Goal: Task Accomplishment & Management: Manage account settings

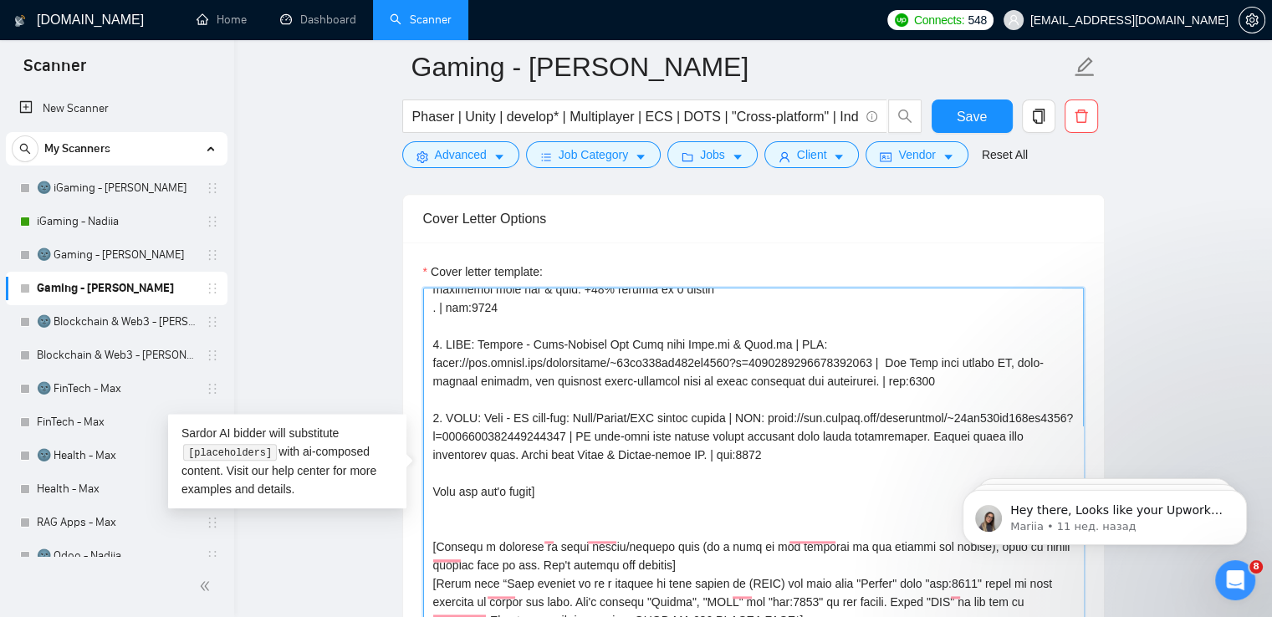
scroll to position [284, 0]
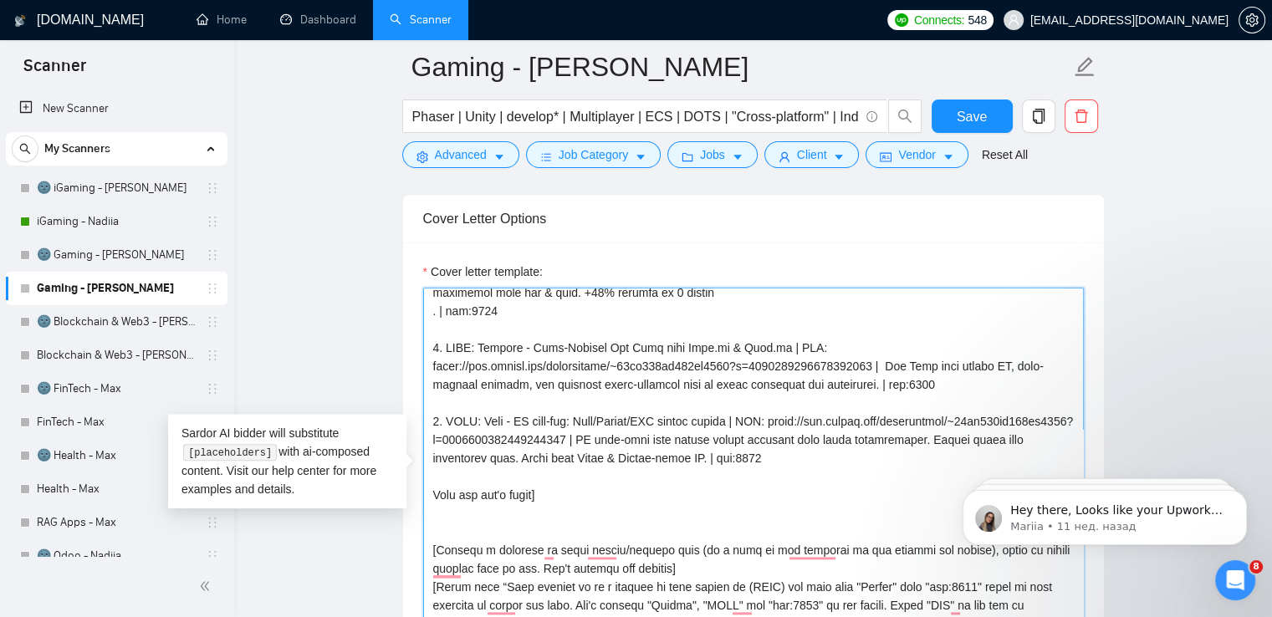
drag, startPoint x: 766, startPoint y: 346, endPoint x: 478, endPoint y: 350, distance: 288.5
click at [478, 350] on textarea "Cover letter template:" at bounding box center [753, 476] width 661 height 376
drag, startPoint x: 742, startPoint y: 421, endPoint x: 480, endPoint y: 414, distance: 261.8
click at [480, 414] on textarea "Cover letter template:" at bounding box center [753, 476] width 661 height 376
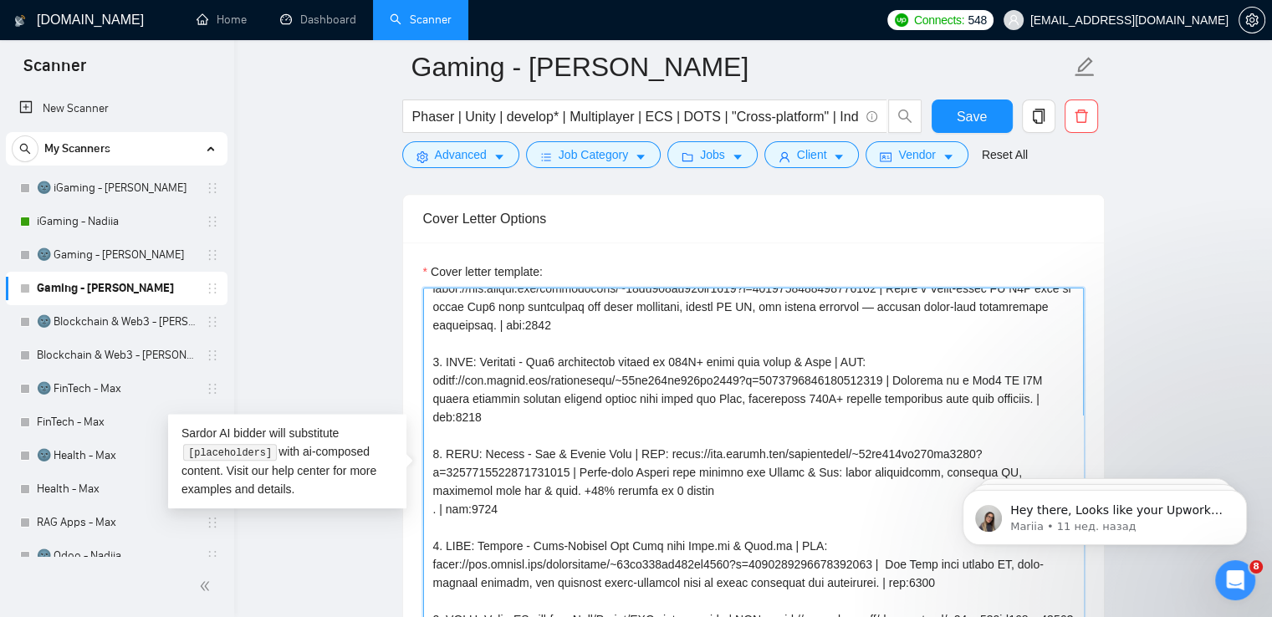
scroll to position [59, 0]
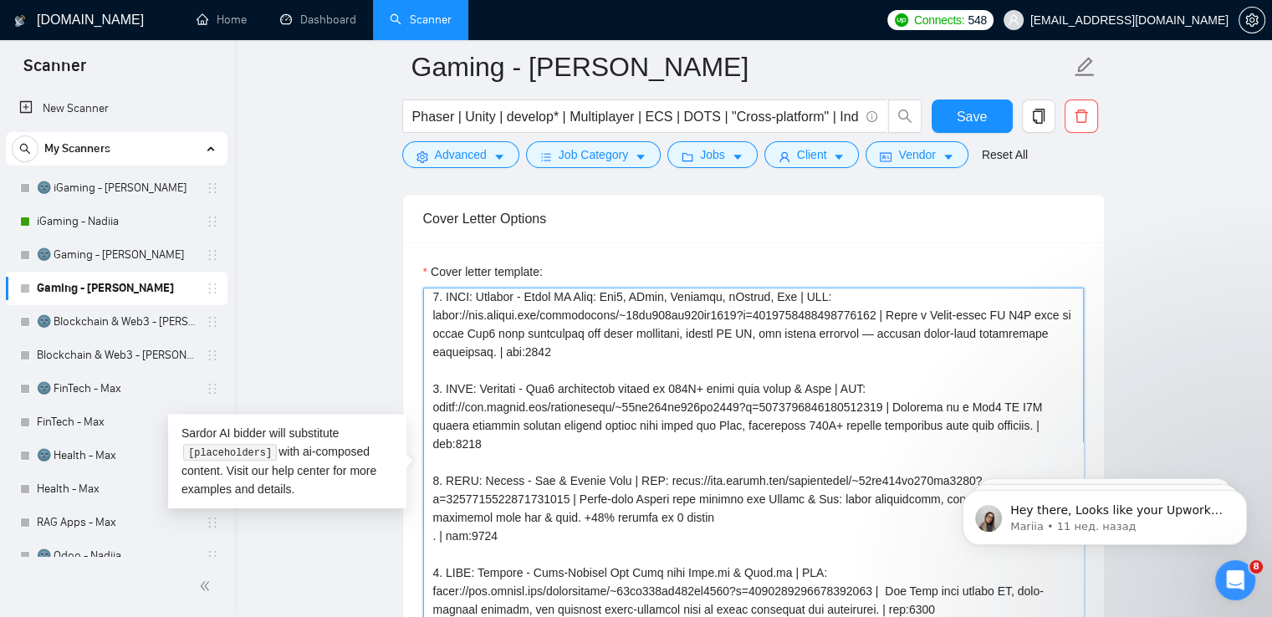
drag, startPoint x: 852, startPoint y: 388, endPoint x: 479, endPoint y: 389, distance: 373.0
click at [479, 389] on textarea "Cover letter template:" at bounding box center [753, 476] width 661 height 376
click at [713, 480] on textarea "Cover letter template:" at bounding box center [753, 476] width 661 height 376
drag, startPoint x: 672, startPoint y: 478, endPoint x: 566, endPoint y: 495, distance: 107.6
click at [566, 495] on textarea "Cover letter template:" at bounding box center [753, 476] width 661 height 376
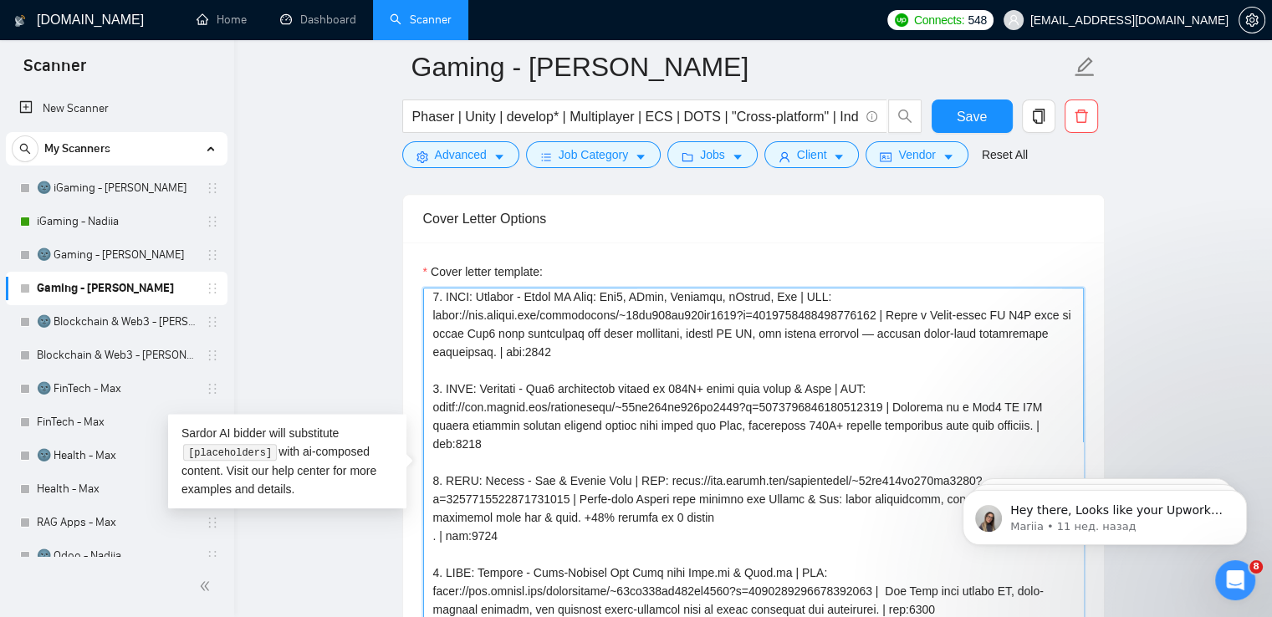
paste textarea "7a1fd5111aba9dff?s=996364627857502208&p=1881642561905098752"
click at [735, 543] on textarea "Cover letter template:" at bounding box center [753, 476] width 661 height 376
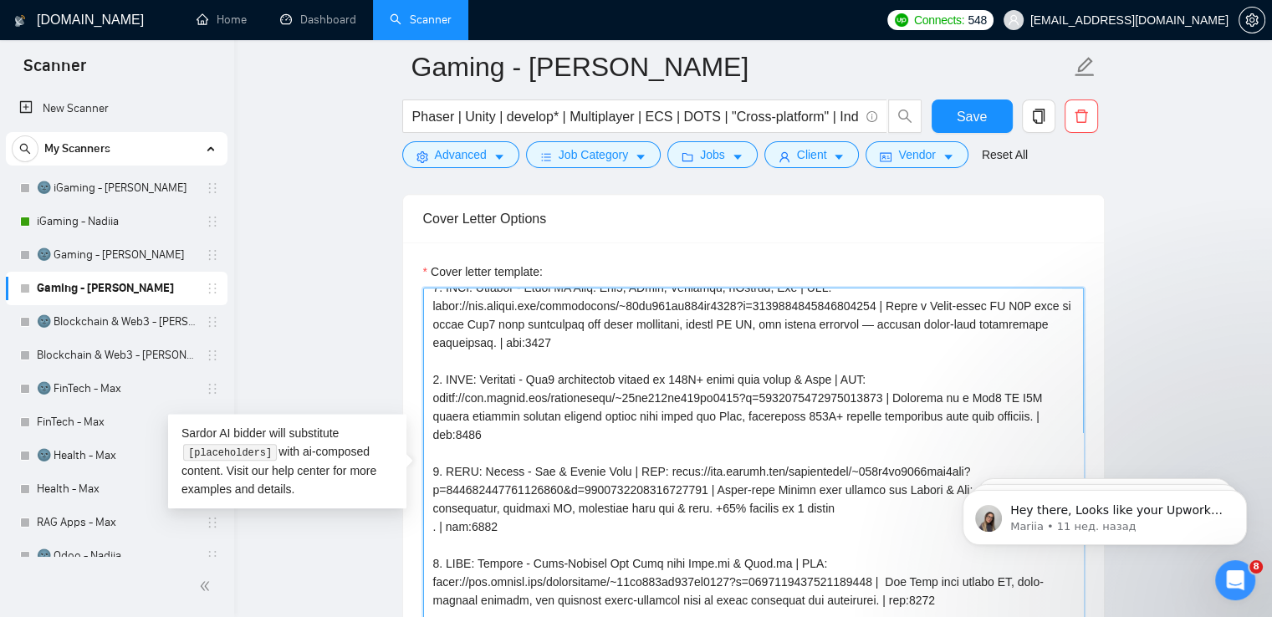
scroll to position [69, 0]
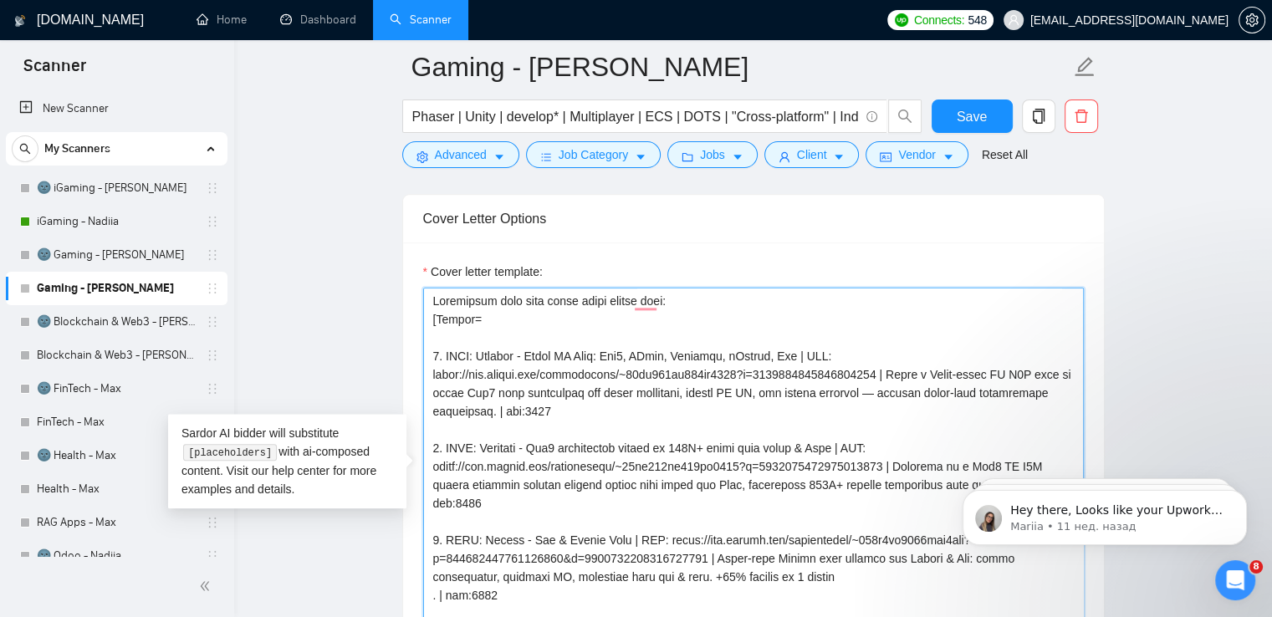
drag, startPoint x: 886, startPoint y: 375, endPoint x: 432, endPoint y: 375, distance: 454.9
click at [432, 375] on textarea "Cover letter template:" at bounding box center [753, 476] width 661 height 376
paste textarea "7a1fd5111aba9dff?s=996364627857502208&p=197046313166024294"
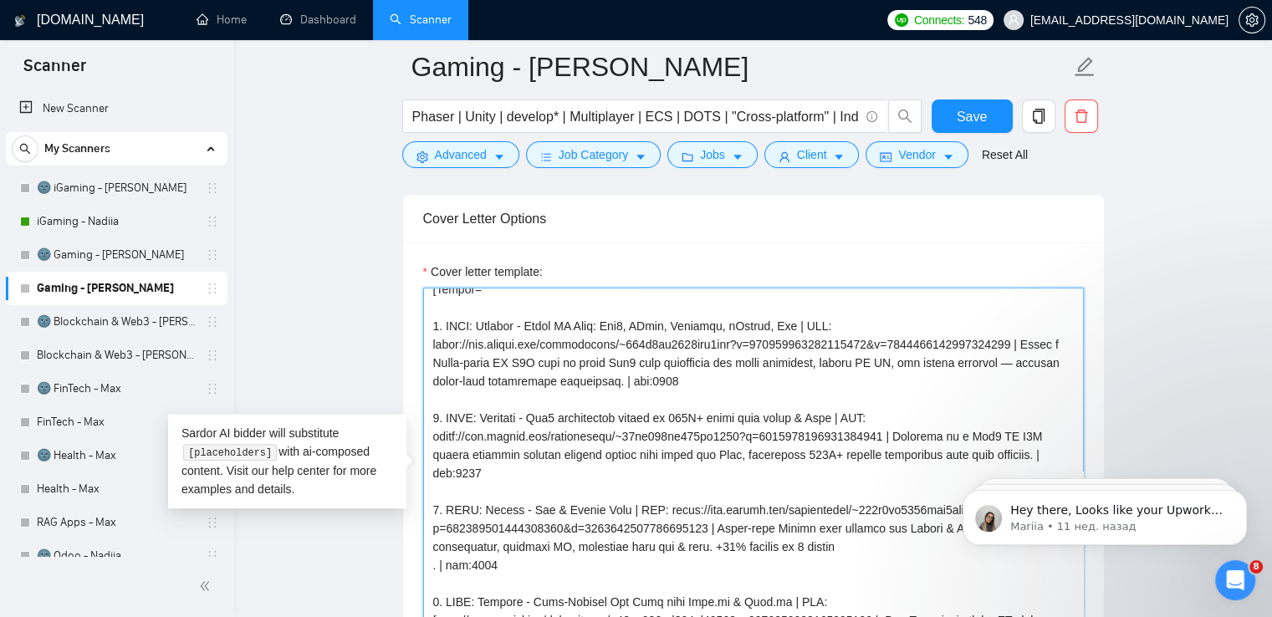
drag, startPoint x: 884, startPoint y: 435, endPoint x: 435, endPoint y: 433, distance: 449.1
click at [435, 433] on textarea "Cover letter template:" at bounding box center [753, 476] width 661 height 376
paste textarea "7a1fd5111aba9dff?s=996364627857502208&p=197049818141231923"
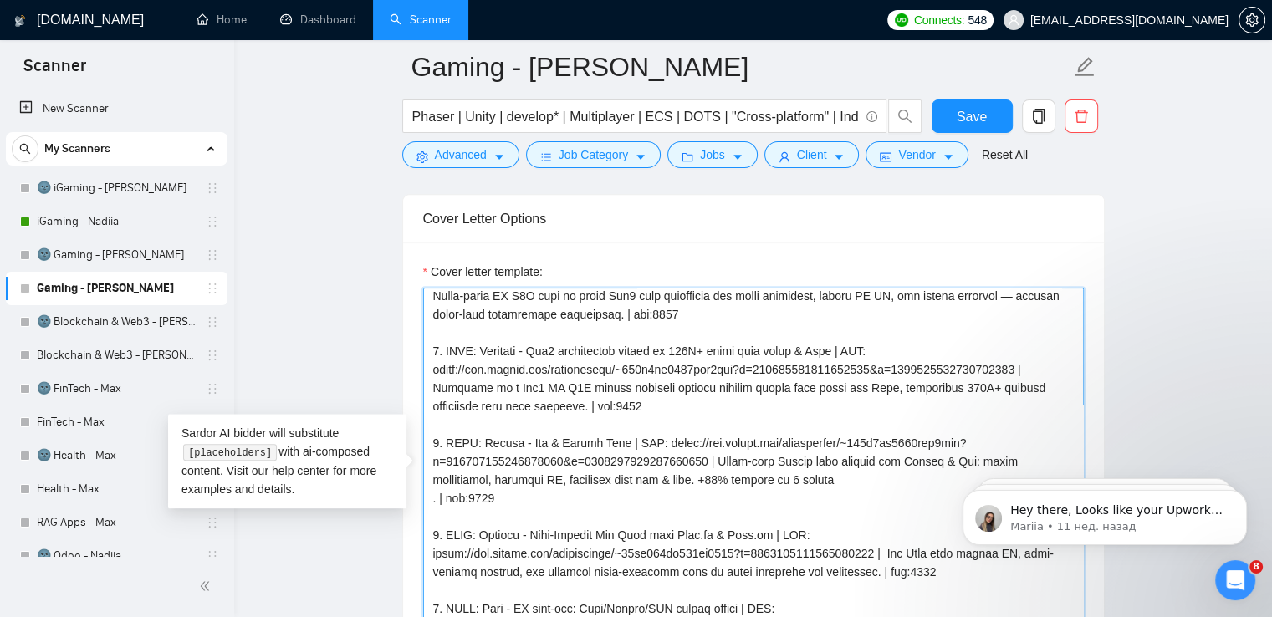
scroll to position [100, 0]
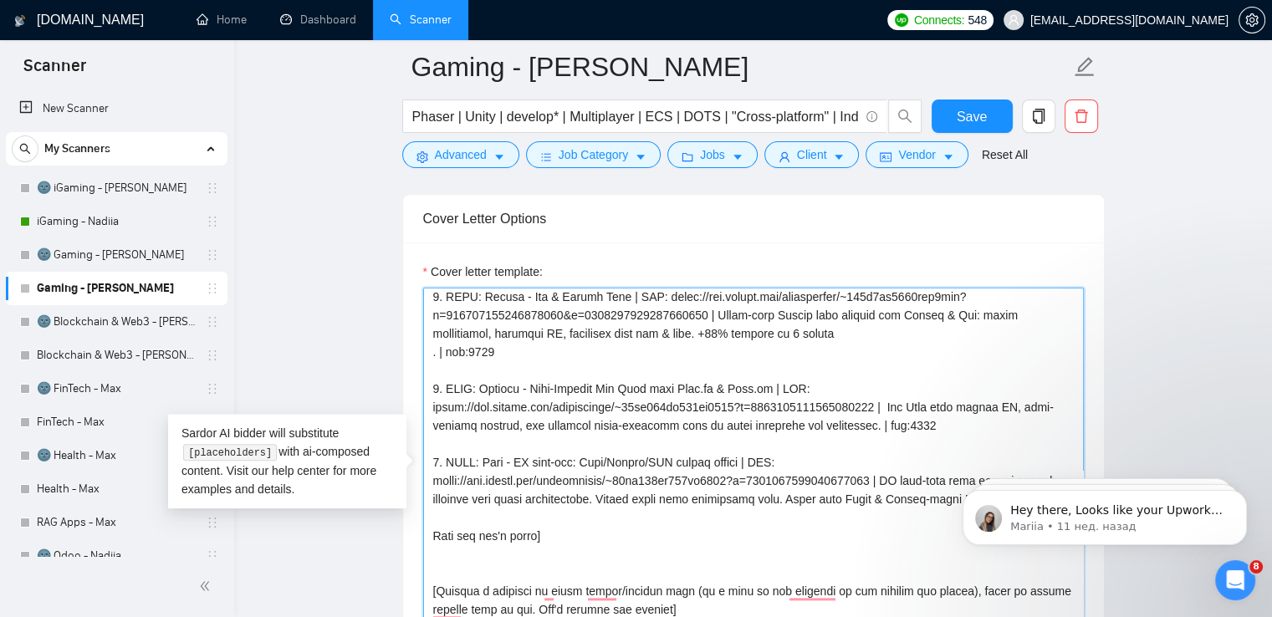
drag, startPoint x: 886, startPoint y: 402, endPoint x: 435, endPoint y: 410, distance: 451.7
click at [435, 410] on textarea "Cover letter template:" at bounding box center [753, 476] width 661 height 376
paste textarea "To enrich screen reader interactions, please activate Accessibility in Grammarl…"
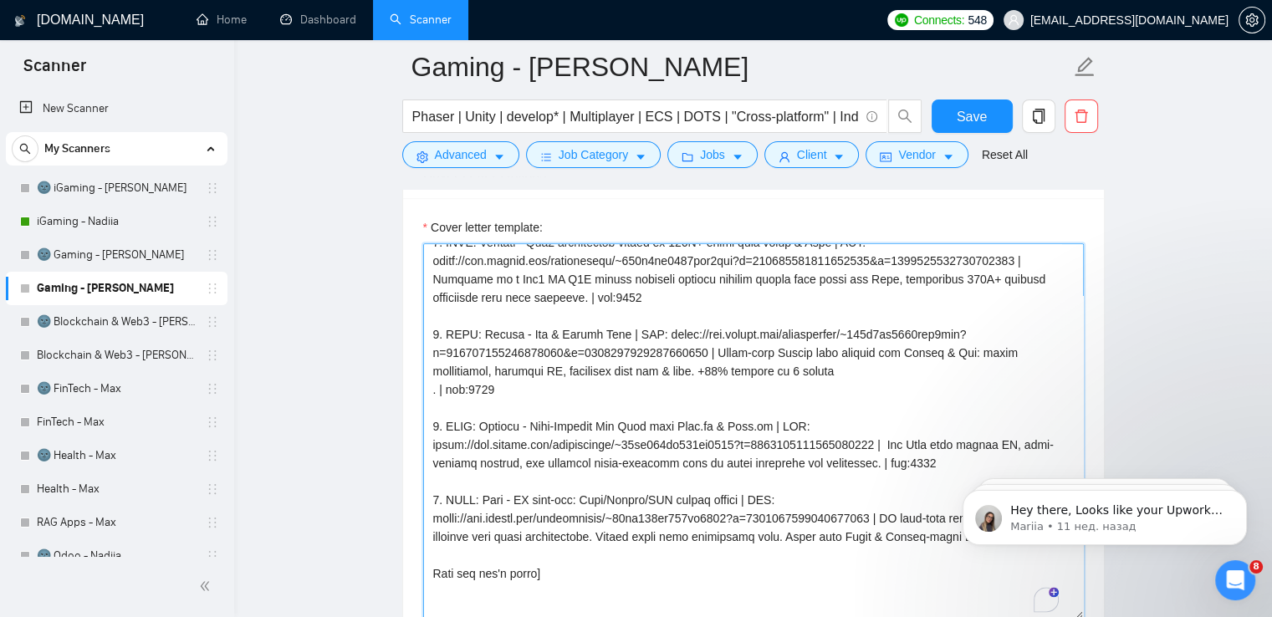
click at [588, 496] on textarea "Cover letter template:" at bounding box center [753, 431] width 661 height 376
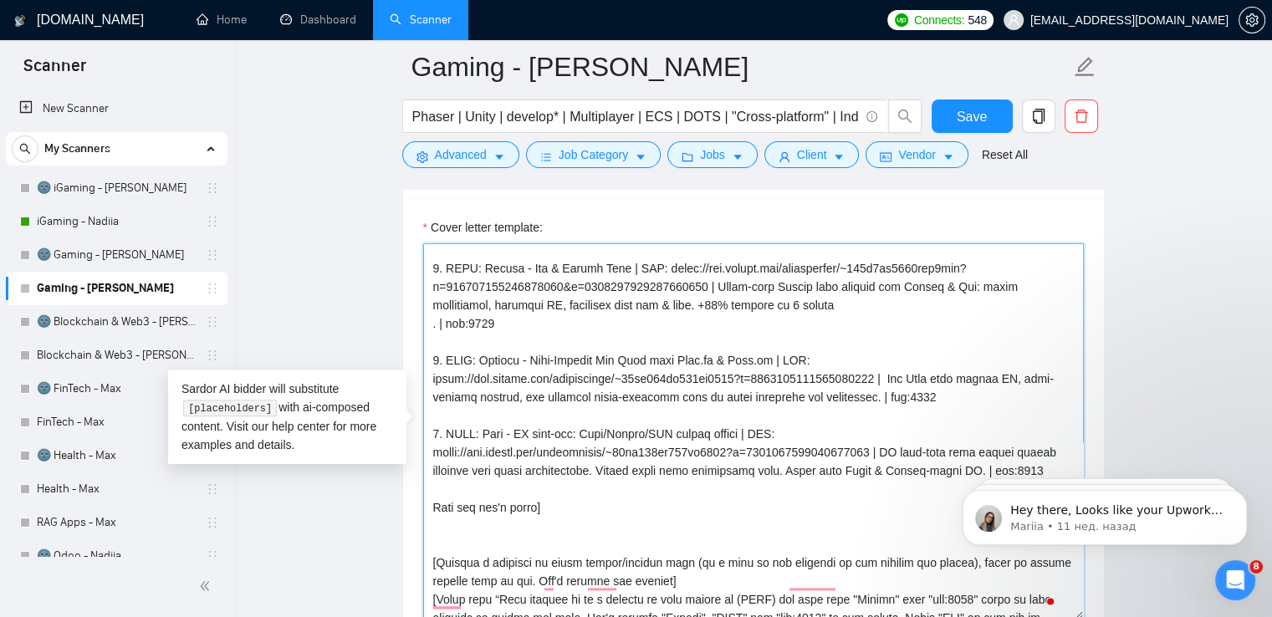
drag, startPoint x: 886, startPoint y: 447, endPoint x: 430, endPoint y: 458, distance: 456.8
click at [430, 458] on textarea "Cover letter template:" at bounding box center [753, 431] width 661 height 376
paste textarea "To enrich screen reader interactions, please activate Accessibility in Grammarl…"
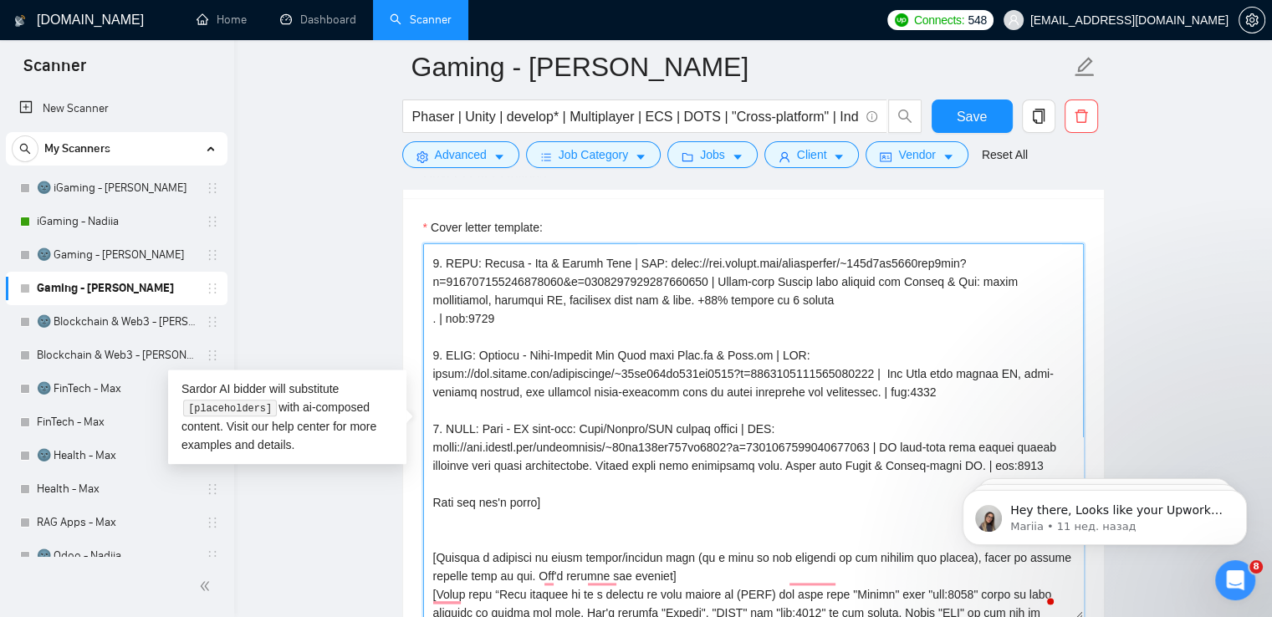
click at [810, 392] on textarea "Cover letter template:" at bounding box center [753, 431] width 661 height 376
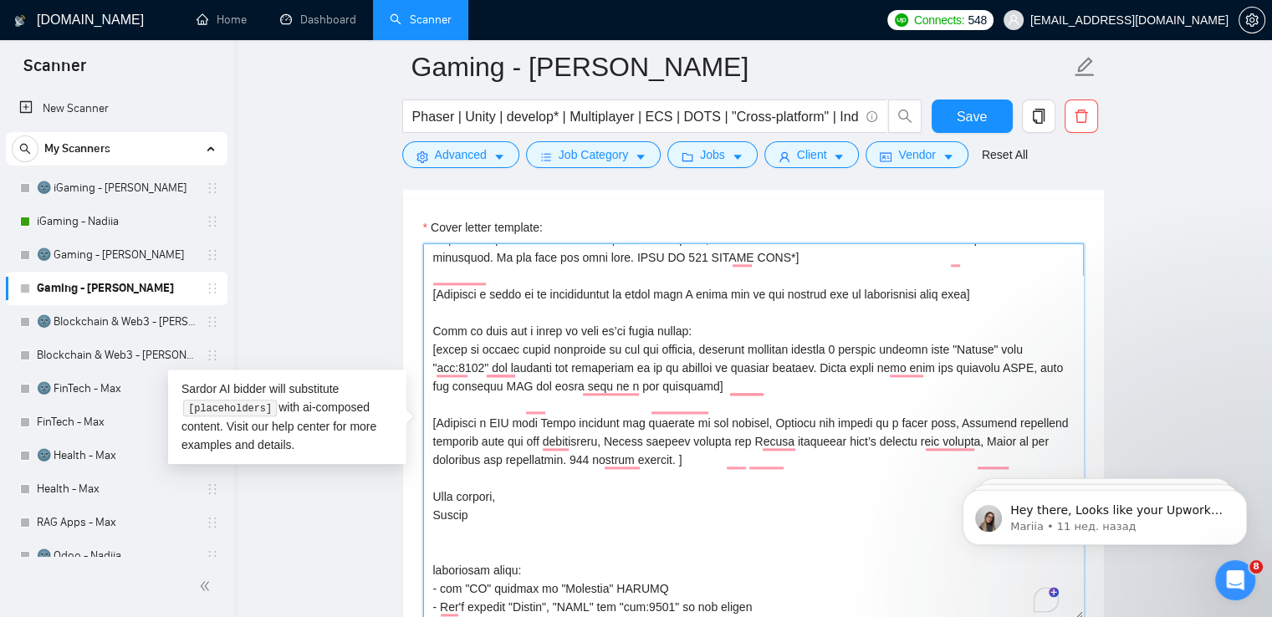
click at [470, 515] on textarea "Cover letter template:" at bounding box center [753, 431] width 661 height 376
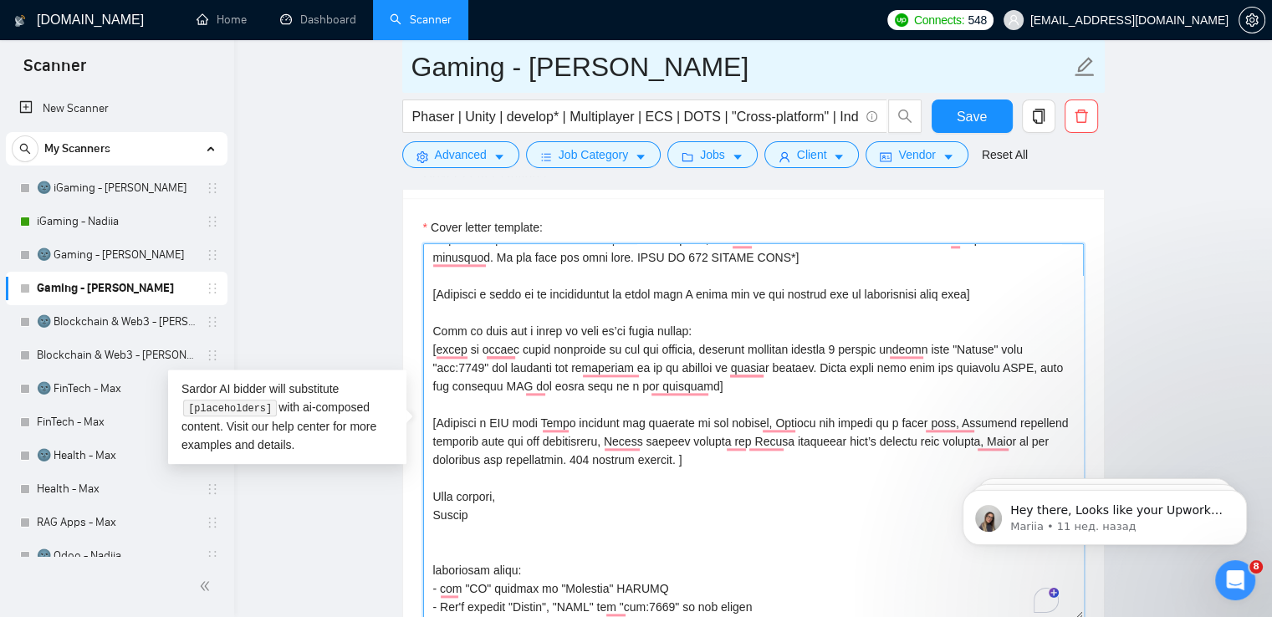
type textarea "Loremipsum dolo sita conse adipi elitse doei: [Tempor= 3. INCI: Utlabor - Etdol…"
click at [622, 65] on input "Gaming - [PERSON_NAME]" at bounding box center [740, 67] width 659 height 42
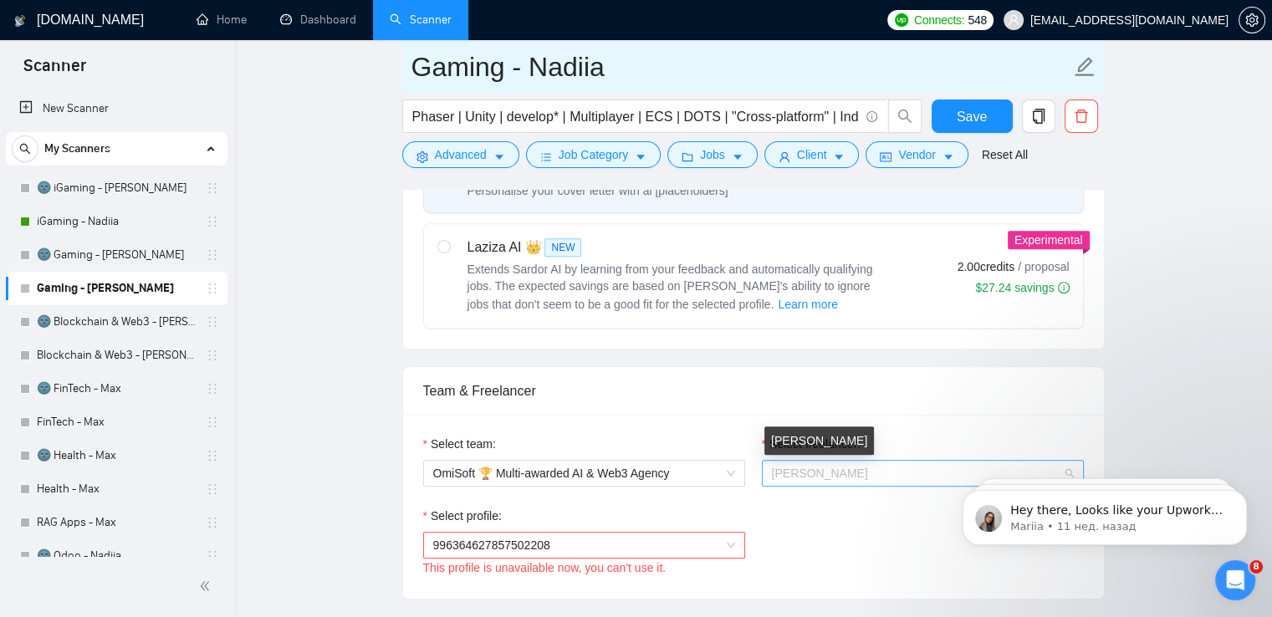
click at [828, 469] on span "[PERSON_NAME]" at bounding box center [820, 473] width 96 height 13
type input "Gaming - Nadiia"
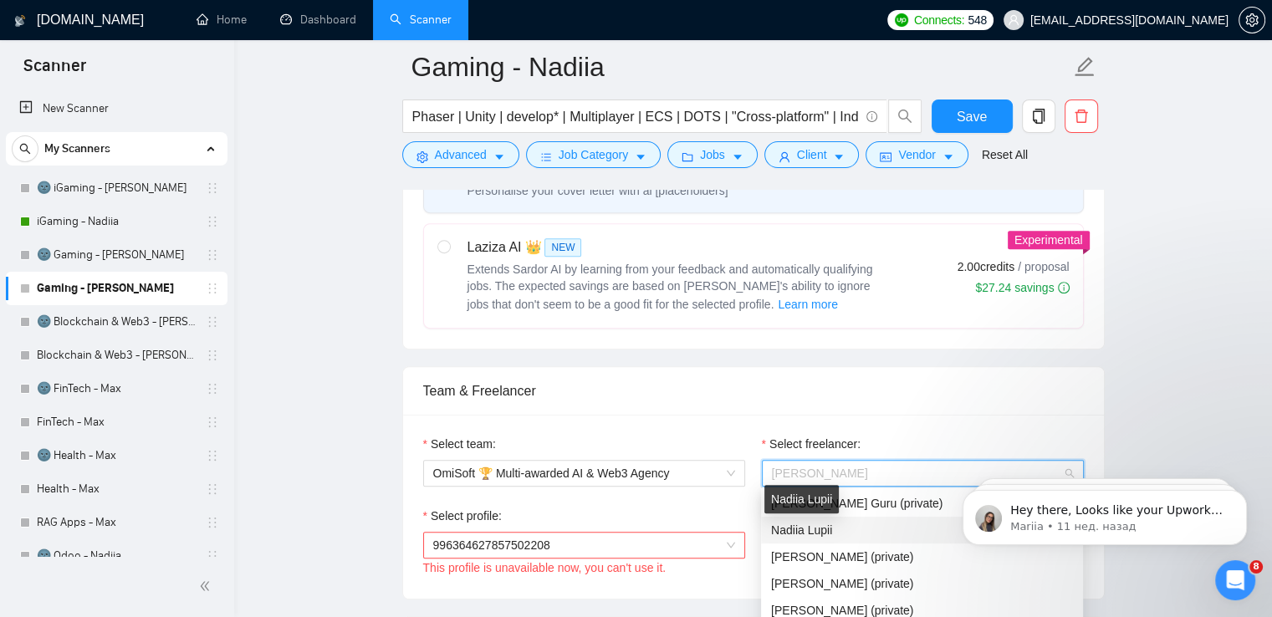
click at [797, 535] on span "Nadiia Lupii" at bounding box center [801, 530] width 61 height 13
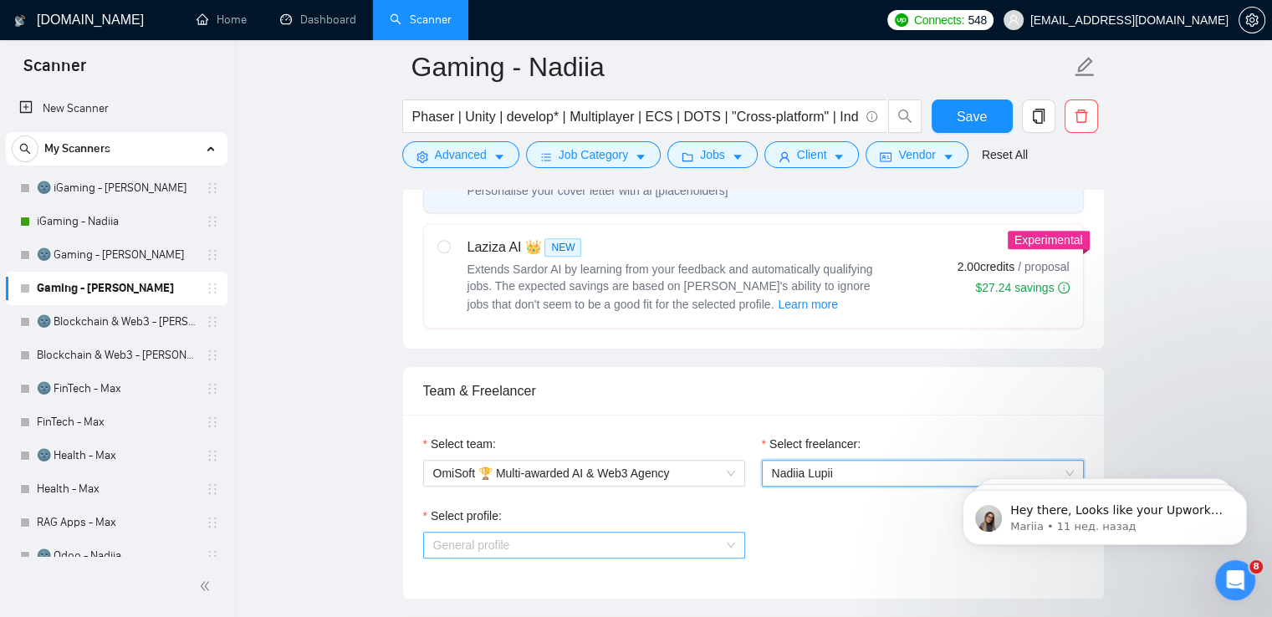
click at [610, 541] on span "General profile" at bounding box center [584, 545] width 302 height 25
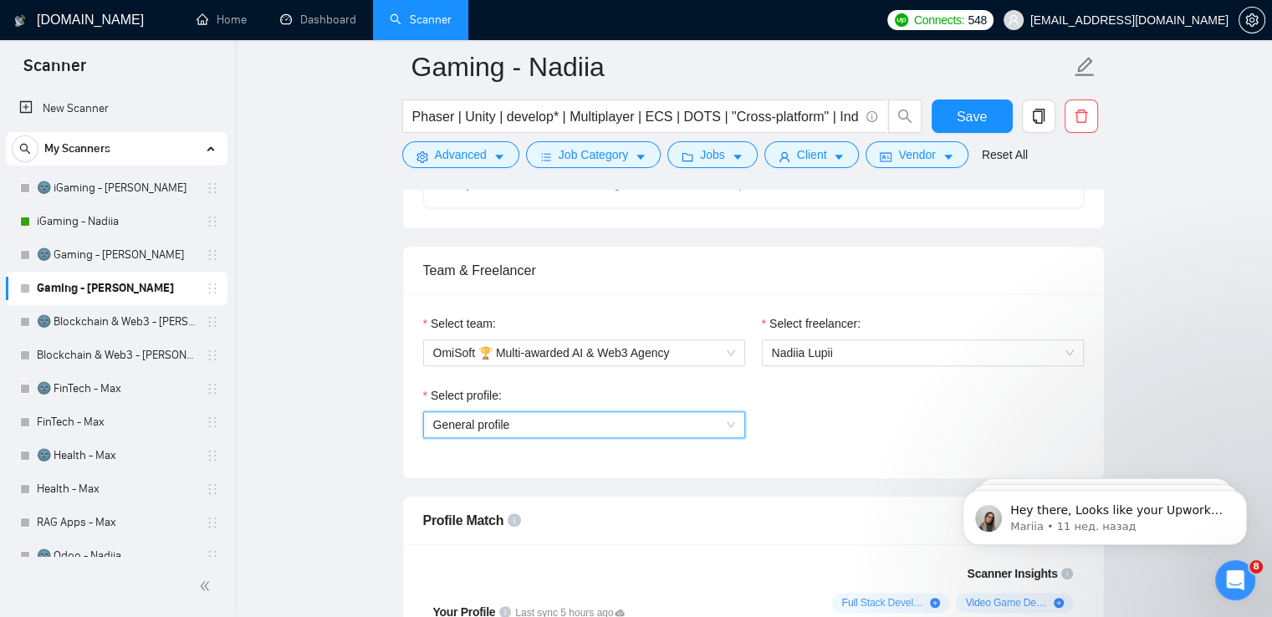
click at [597, 416] on span "General profile" at bounding box center [584, 424] width 302 height 25
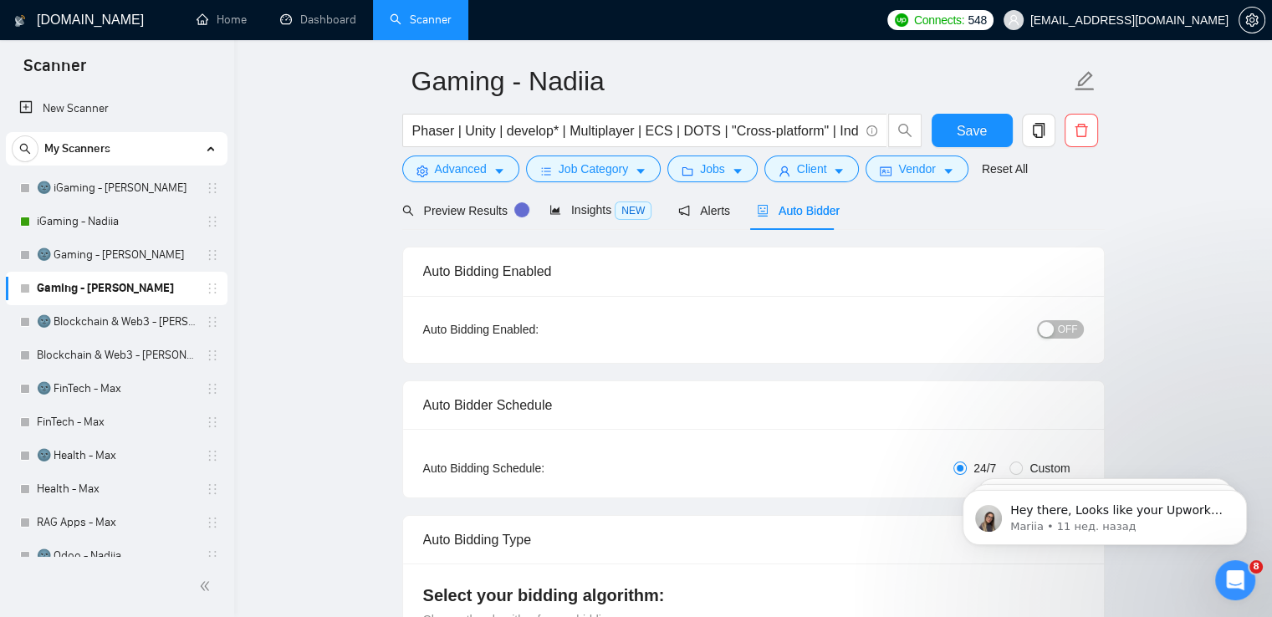
click at [1054, 331] on div "button" at bounding box center [1046, 329] width 15 height 15
click at [983, 128] on span "Save" at bounding box center [972, 130] width 30 height 21
checkbox input "true"
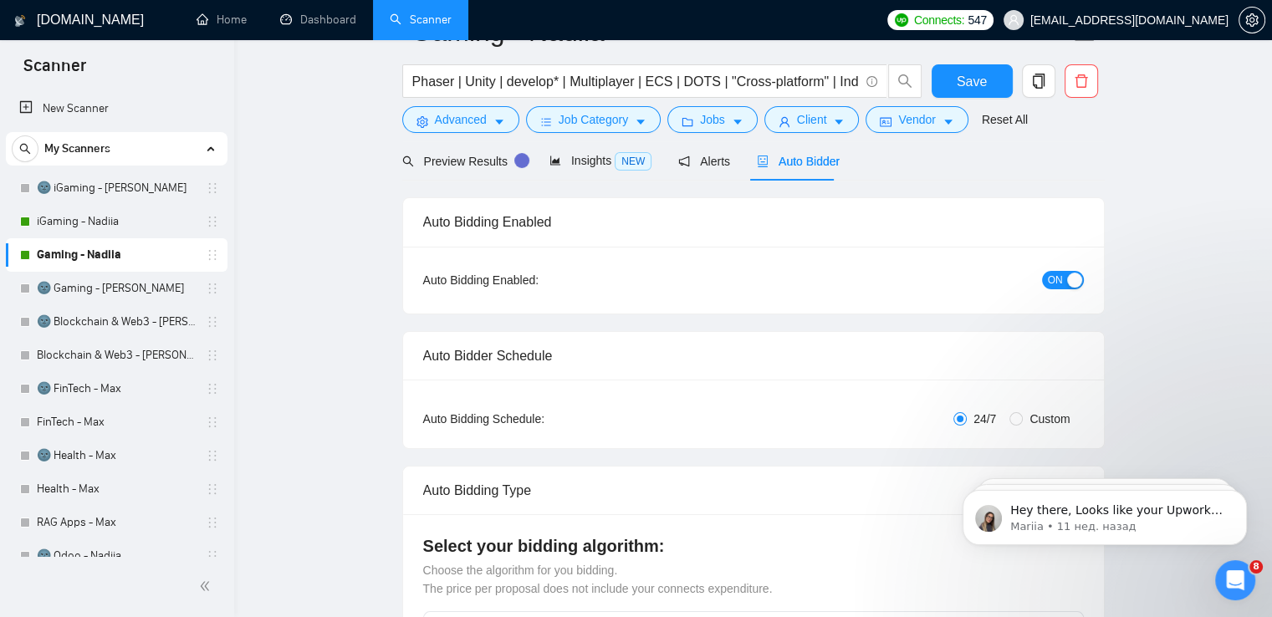
scroll to position [23, 0]
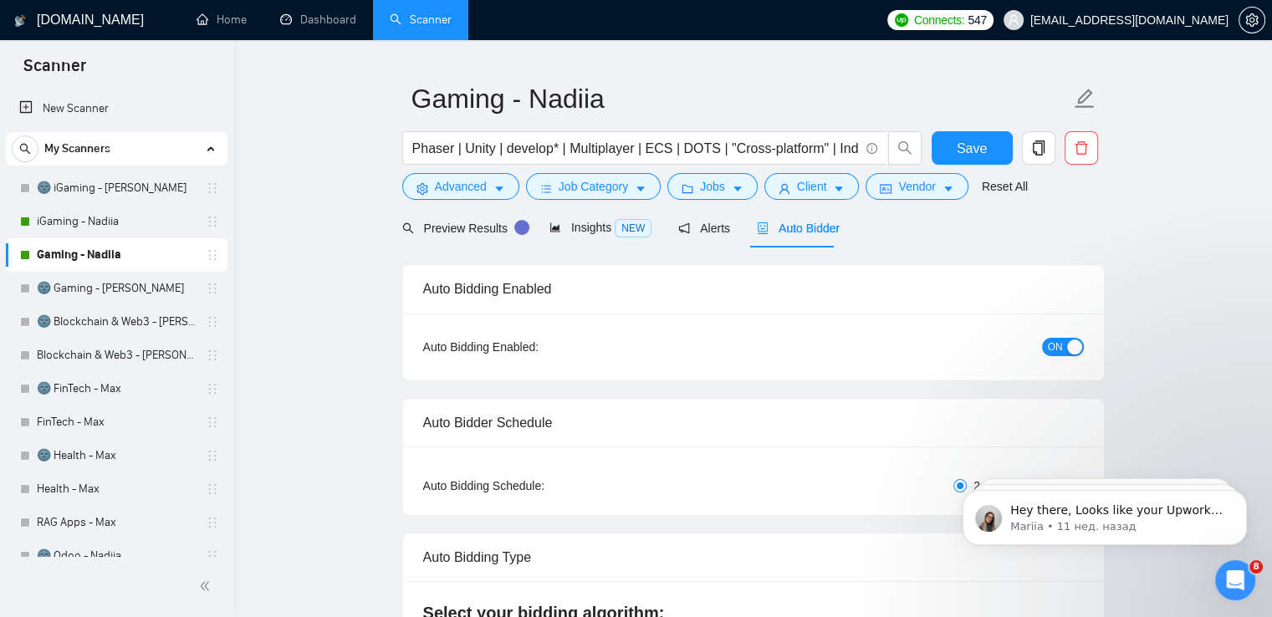
scroll to position [0, 0]
